Goal: Transaction & Acquisition: Purchase product/service

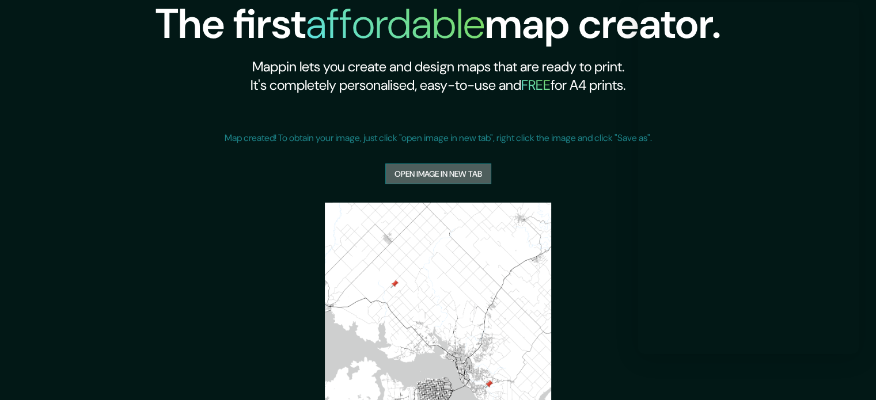
click at [435, 174] on link "Open image in new tab" at bounding box center [438, 174] width 106 height 21
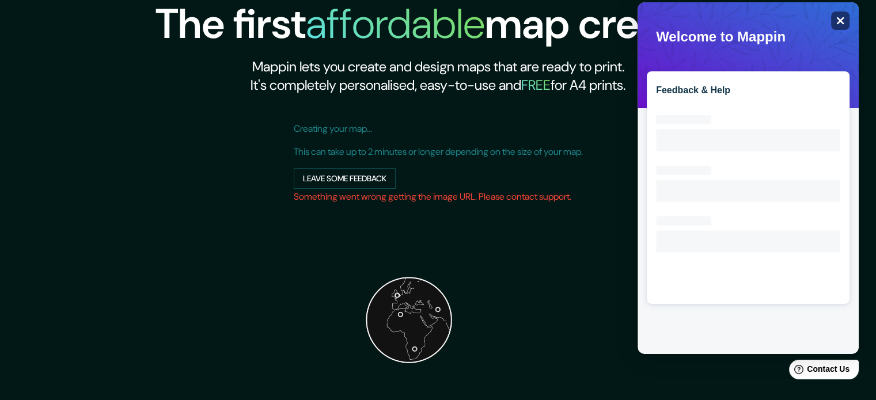
click at [843, 21] on icon "Close" at bounding box center [840, 20] width 9 height 9
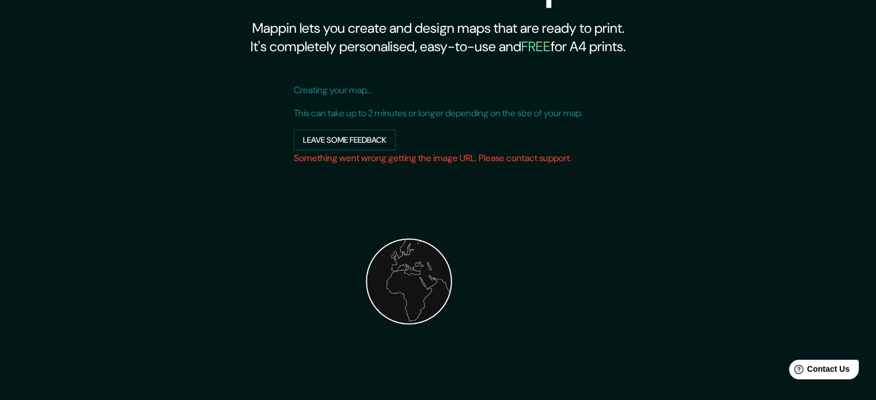
scroll to position [146, 0]
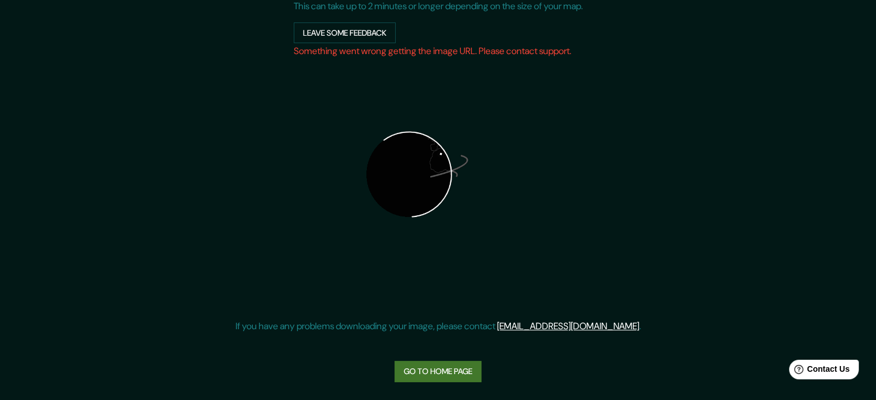
click at [465, 372] on link "Go to home page" at bounding box center [437, 371] width 87 height 21
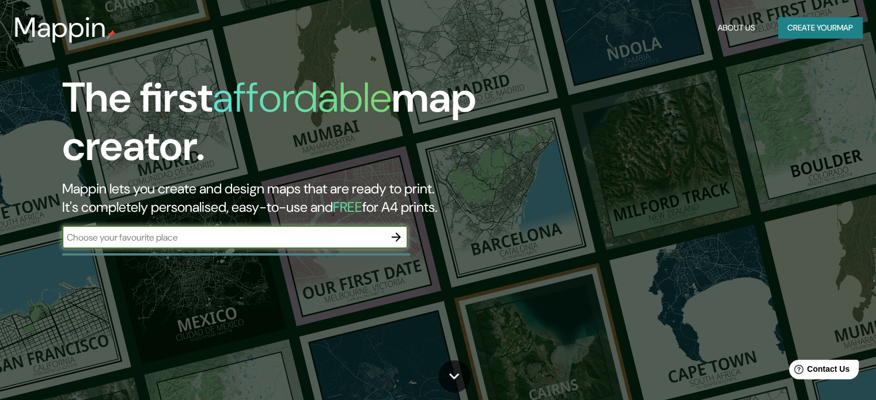
click at [303, 241] on input "text" at bounding box center [223, 237] width 323 height 13
type input "hohenau"
click at [397, 238] on icon "button" at bounding box center [396, 237] width 14 height 14
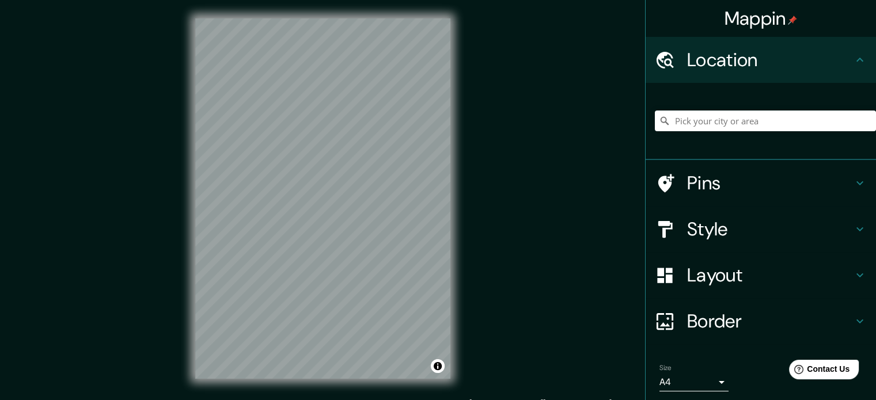
click at [457, 201] on div "© Mapbox © OpenStreetMap Improve this map" at bounding box center [323, 198] width 292 height 397
click at [807, 121] on input "Pick your city or area" at bounding box center [765, 121] width 221 height 21
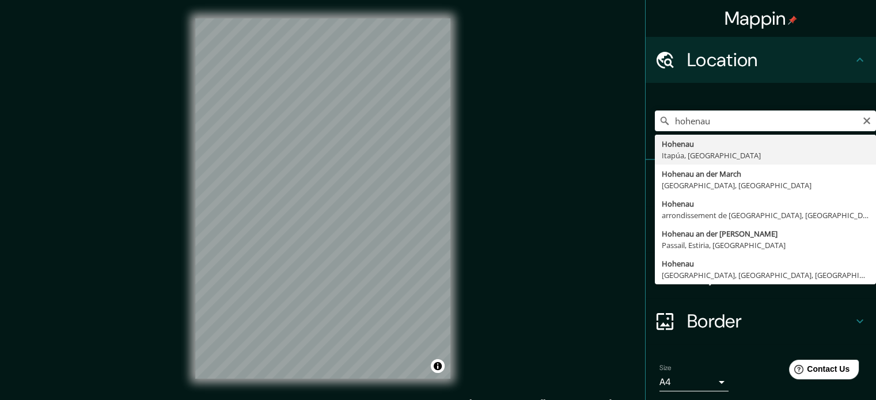
type input "Hohenau, [GEOGRAPHIC_DATA], [GEOGRAPHIC_DATA]"
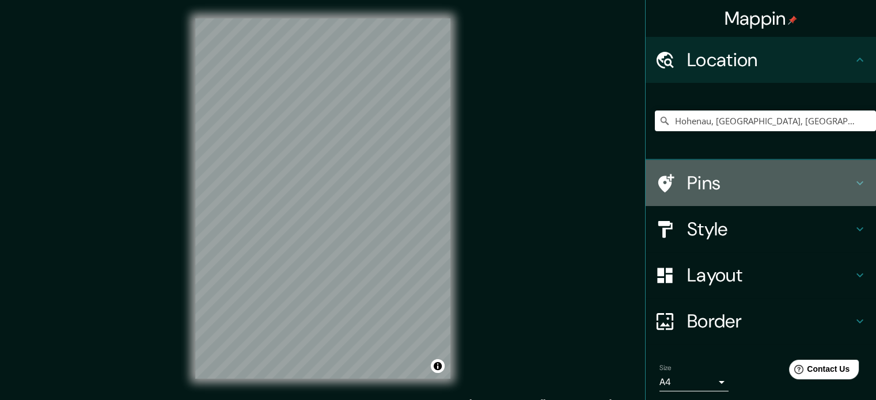
click at [698, 183] on h4 "Pins" at bounding box center [770, 183] width 166 height 23
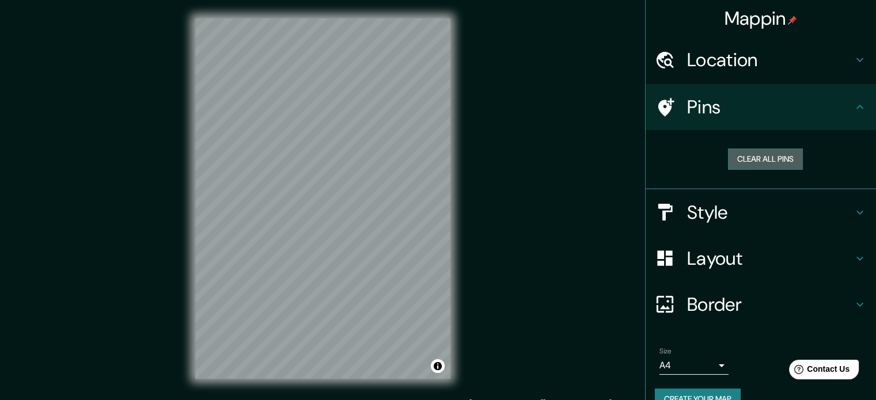
click at [742, 163] on button "Clear all pins" at bounding box center [765, 159] width 75 height 21
click at [320, 240] on div at bounding box center [319, 238] width 9 height 9
click at [481, 151] on div "Mappin Location [GEOGRAPHIC_DATA], [GEOGRAPHIC_DATA], [GEOGRAPHIC_DATA] Pins Cl…" at bounding box center [438, 208] width 876 height 416
click at [755, 165] on button "Clear all pins" at bounding box center [765, 159] width 75 height 21
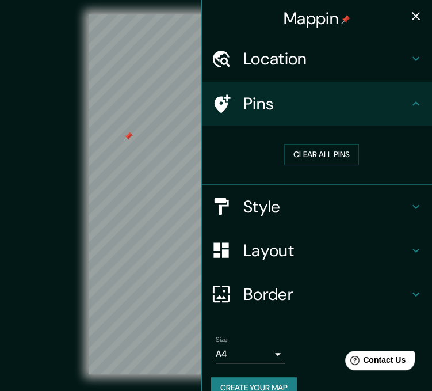
click at [409, 17] on icon "button" at bounding box center [416, 16] width 14 height 14
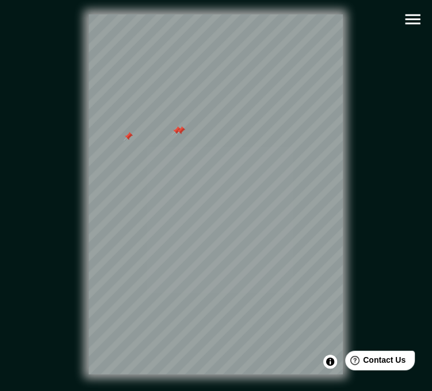
click at [177, 135] on div at bounding box center [180, 130] width 9 height 9
click at [177, 135] on div at bounding box center [176, 130] width 9 height 9
click at [268, 101] on div at bounding box center [270, 96] width 9 height 9
click at [258, 44] on div at bounding box center [257, 39] width 9 height 9
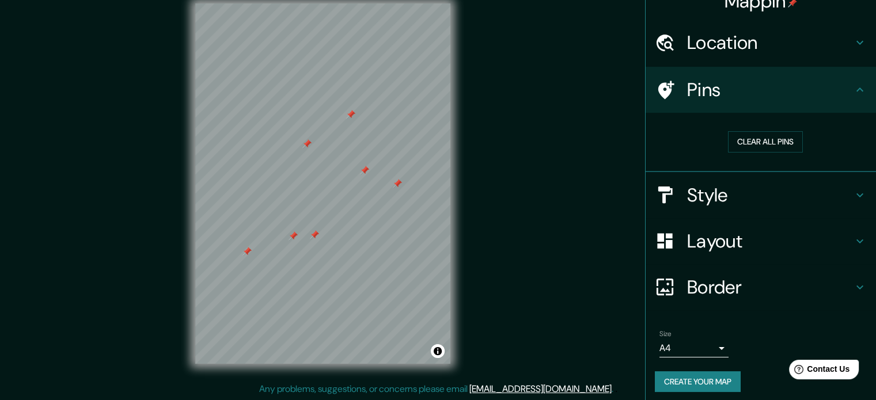
scroll to position [22, 0]
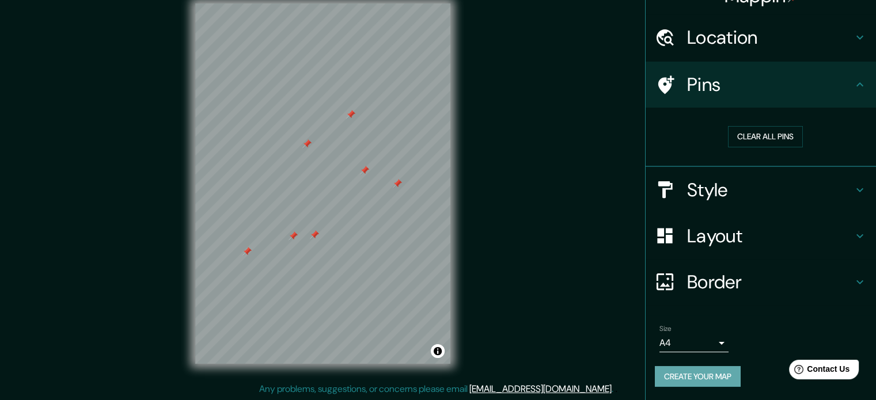
click at [710, 380] on button "Create your map" at bounding box center [698, 376] width 86 height 21
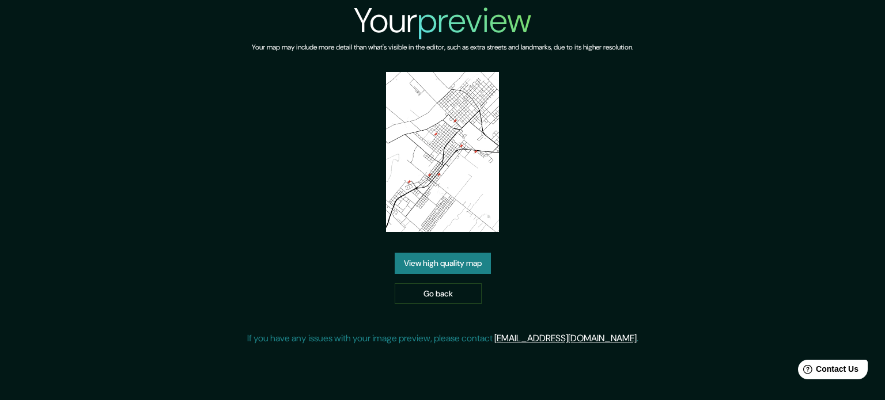
click at [452, 268] on link "View high quality map" at bounding box center [442, 263] width 96 height 21
